Goal: Task Accomplishment & Management: Complete application form

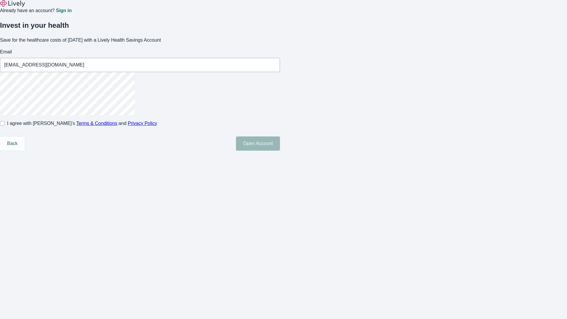
click at [5, 126] on input "I agree with Lively’s Terms & Conditions and Privacy Policy" at bounding box center [2, 123] width 5 height 5
checkbox input "true"
click at [280, 151] on button "Open Account" at bounding box center [258, 143] width 44 height 14
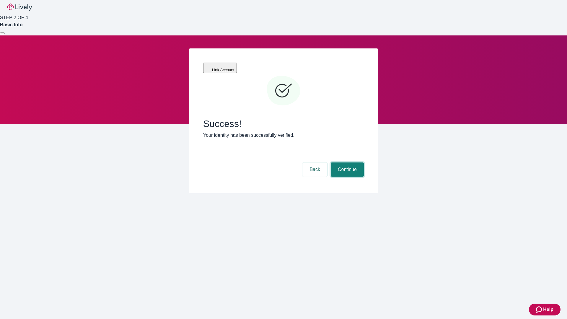
click at [347, 162] on button "Continue" at bounding box center [347, 169] width 33 height 14
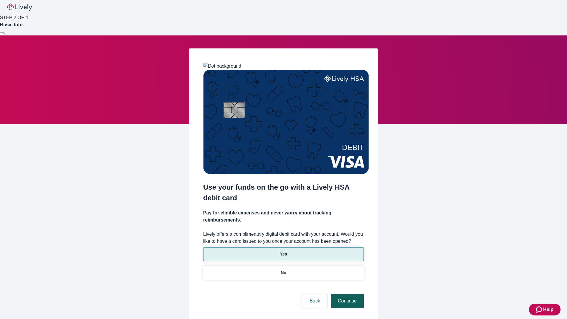
click at [283, 251] on p "Yes" at bounding box center [283, 254] width 7 height 6
click at [347, 294] on button "Continue" at bounding box center [347, 301] width 33 height 14
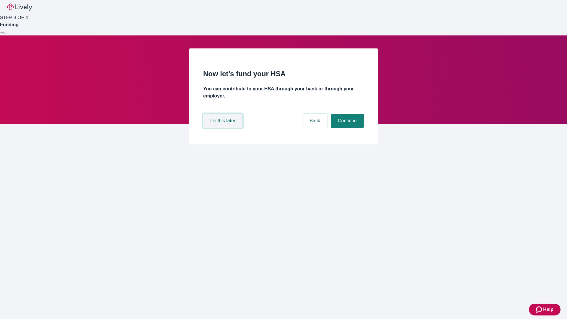
click at [224, 128] on button "Do this later" at bounding box center [222, 121] width 39 height 14
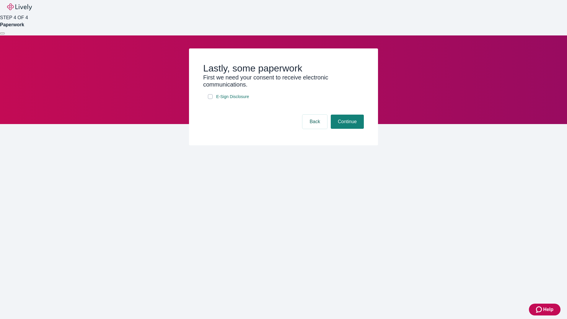
click at [210, 99] on input "E-Sign Disclosure" at bounding box center [210, 96] width 5 height 5
checkbox input "true"
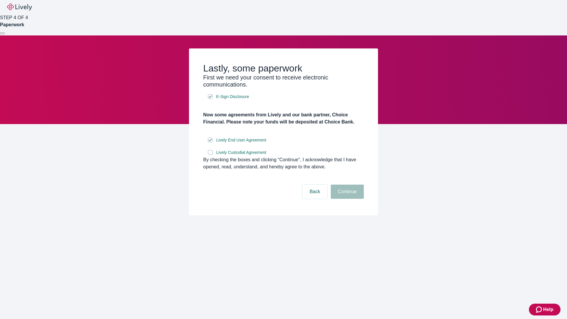
click at [210, 155] on input "Lively Custodial Agreement" at bounding box center [210, 152] width 5 height 5
checkbox input "true"
click at [347, 199] on button "Continue" at bounding box center [347, 192] width 33 height 14
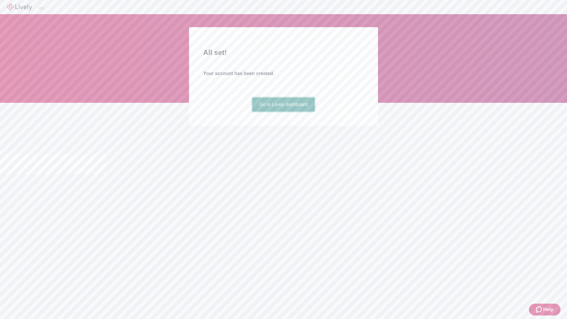
click at [283, 112] on link "Go to Lively dashboard" at bounding box center [283, 104] width 63 height 14
